Goal: Transaction & Acquisition: Obtain resource

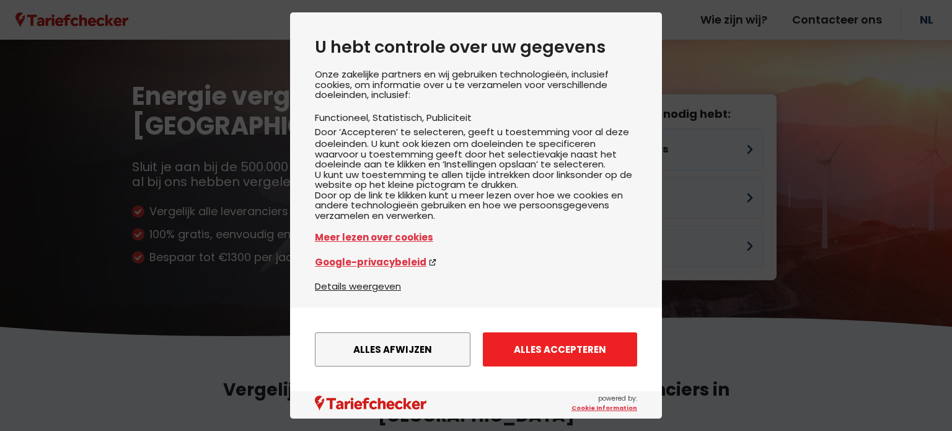
click at [551, 351] on button "Alles accepteren" at bounding box center [560, 349] width 154 height 34
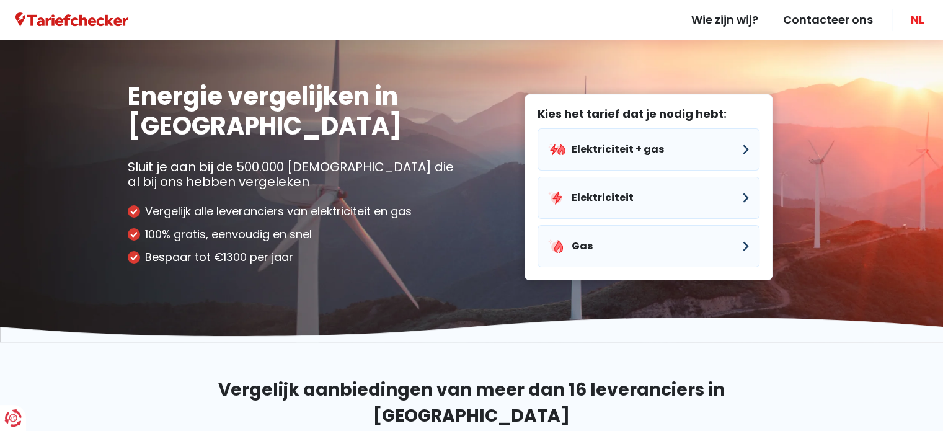
click at [921, 21] on link "NL" at bounding box center [917, 20] width 38 height 40
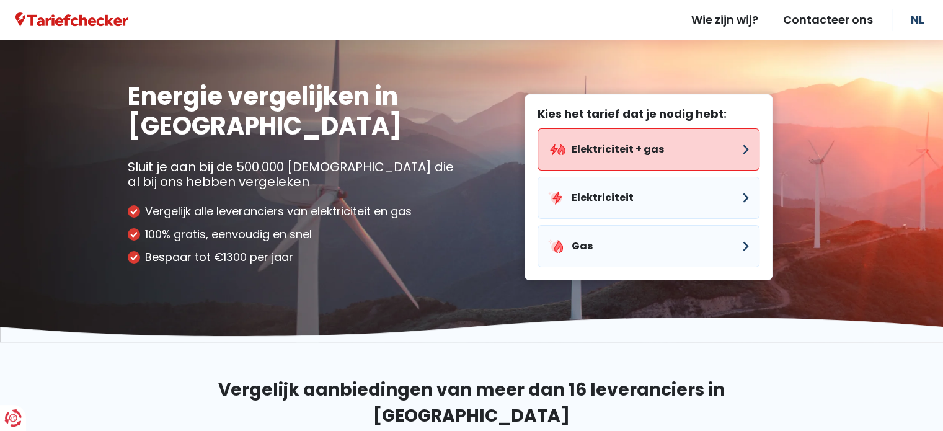
click at [705, 153] on button "Elektriciteit + gas" at bounding box center [649, 149] width 222 height 42
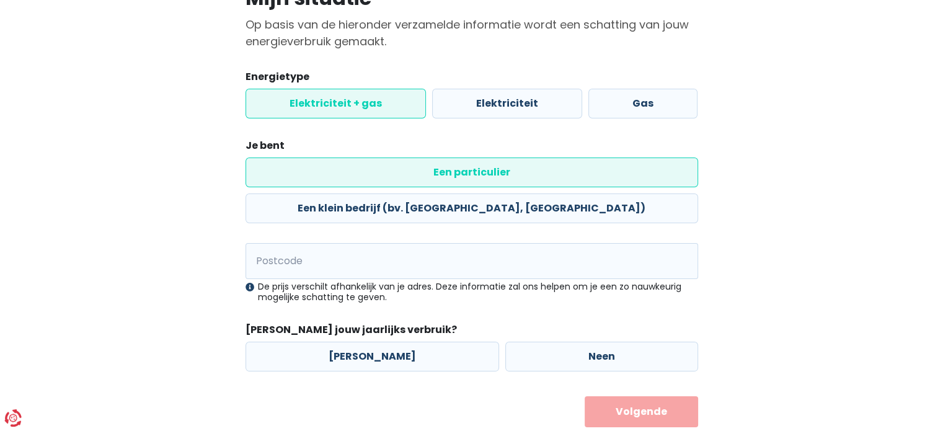
scroll to position [38, 0]
